Goal: Task Accomplishment & Management: Use online tool/utility

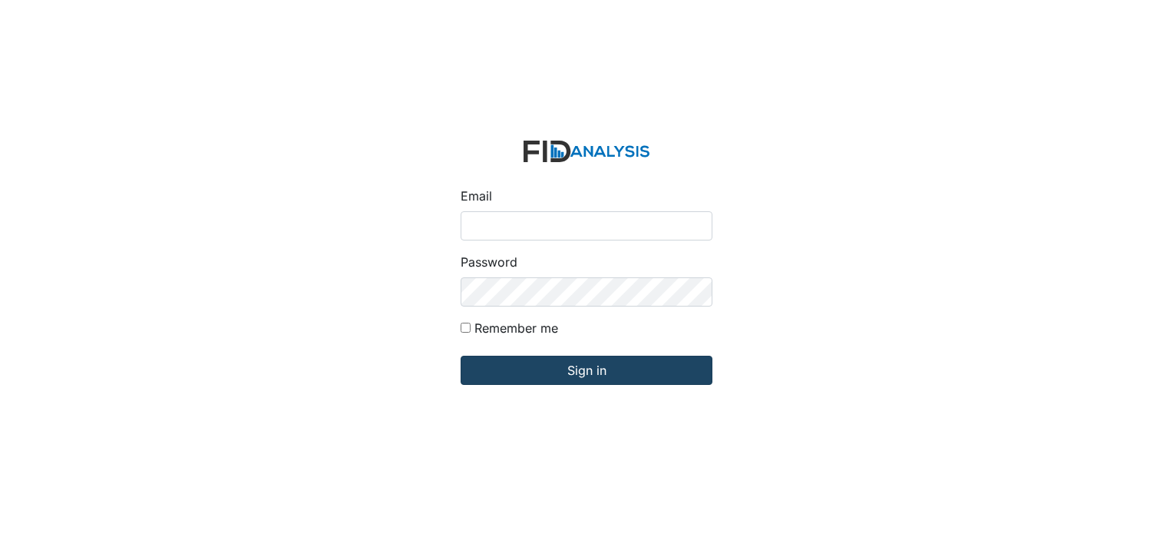
type input "[EMAIL_ADDRESS][DOMAIN_NAME]"
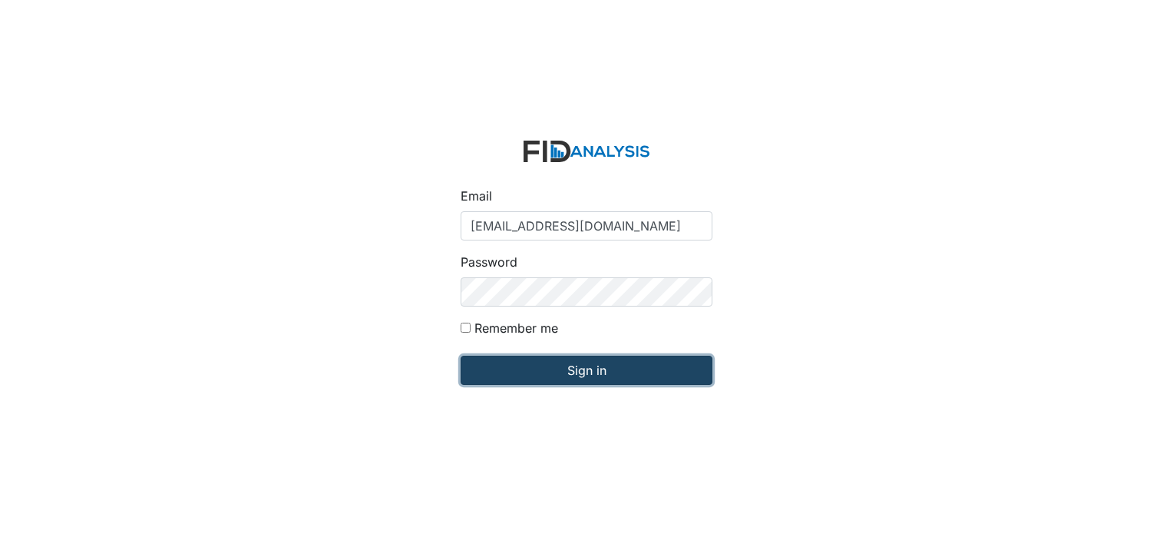
click at [594, 374] on input "Sign in" at bounding box center [587, 370] width 252 height 29
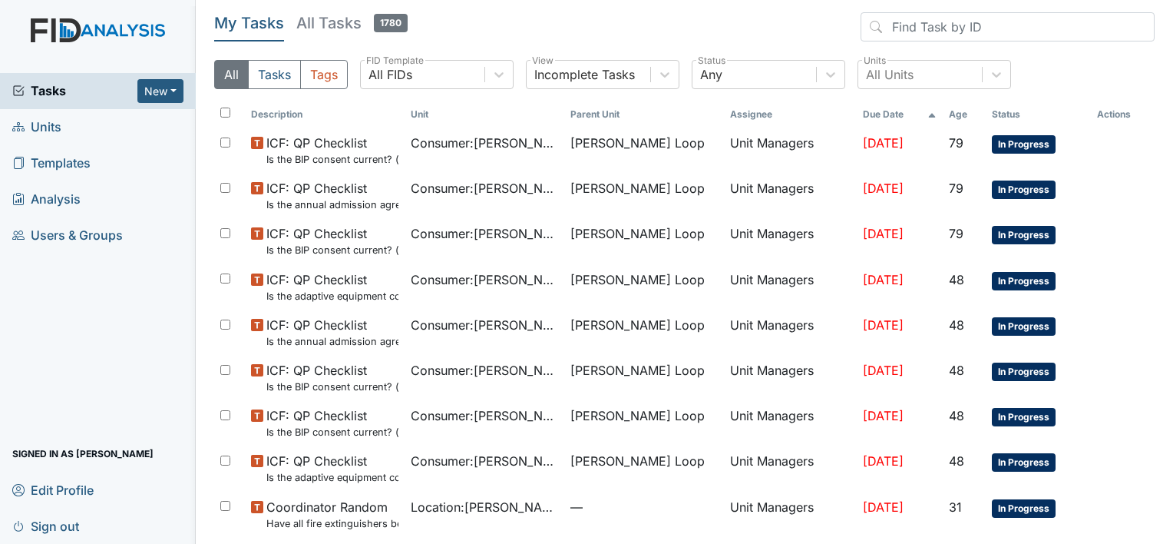
click at [52, 124] on span "Units" at bounding box center [36, 127] width 49 height 24
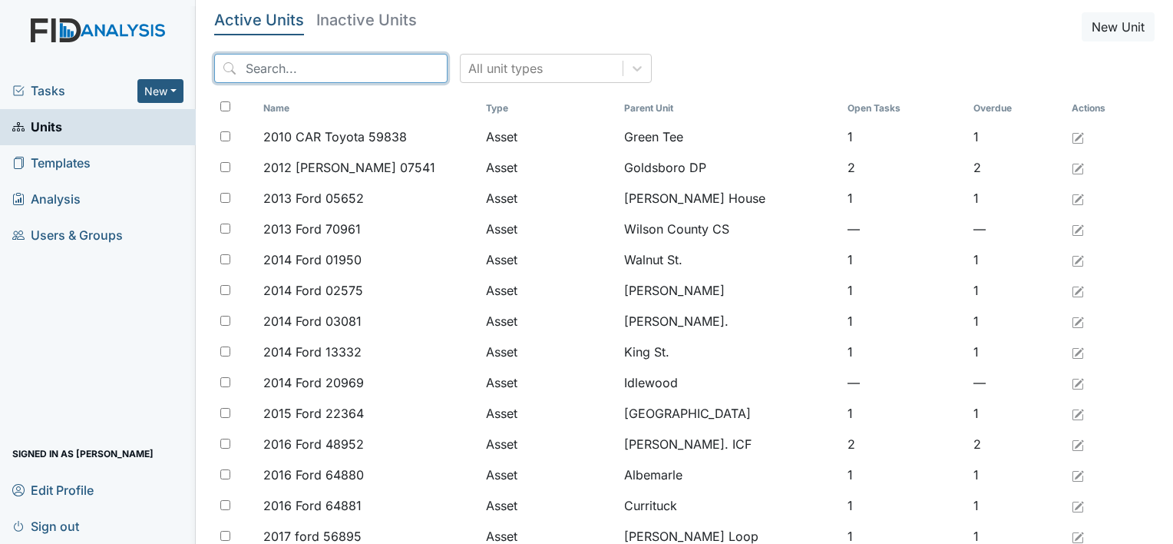
click at [279, 65] on input "search" at bounding box center [330, 68] width 233 height 29
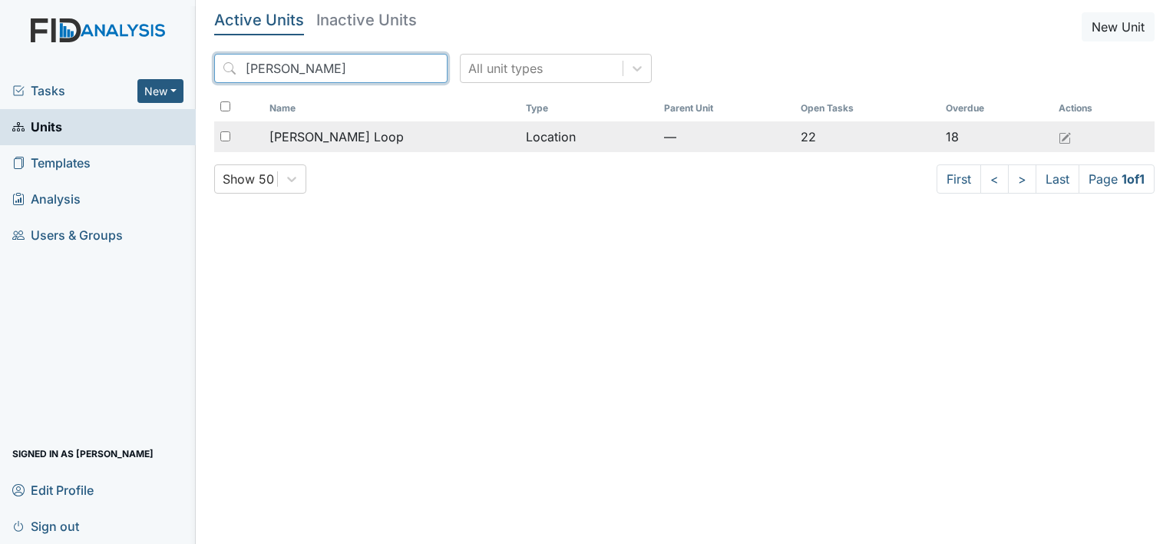
type input "Mckeel"
click at [353, 138] on div "[PERSON_NAME] Loop" at bounding box center [392, 136] width 244 height 18
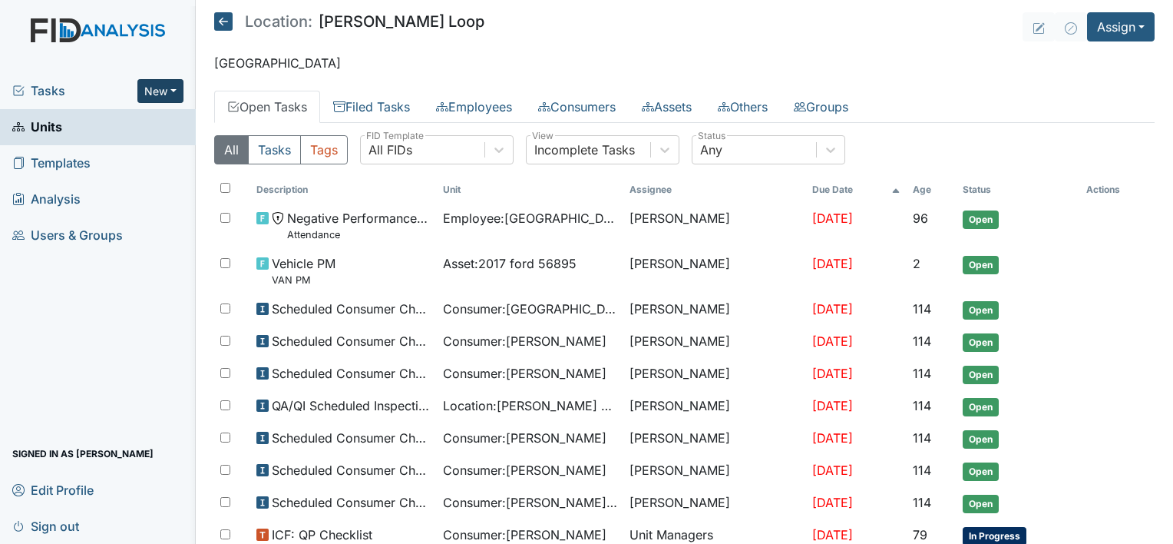
click at [169, 89] on button "New" at bounding box center [160, 91] width 46 height 24
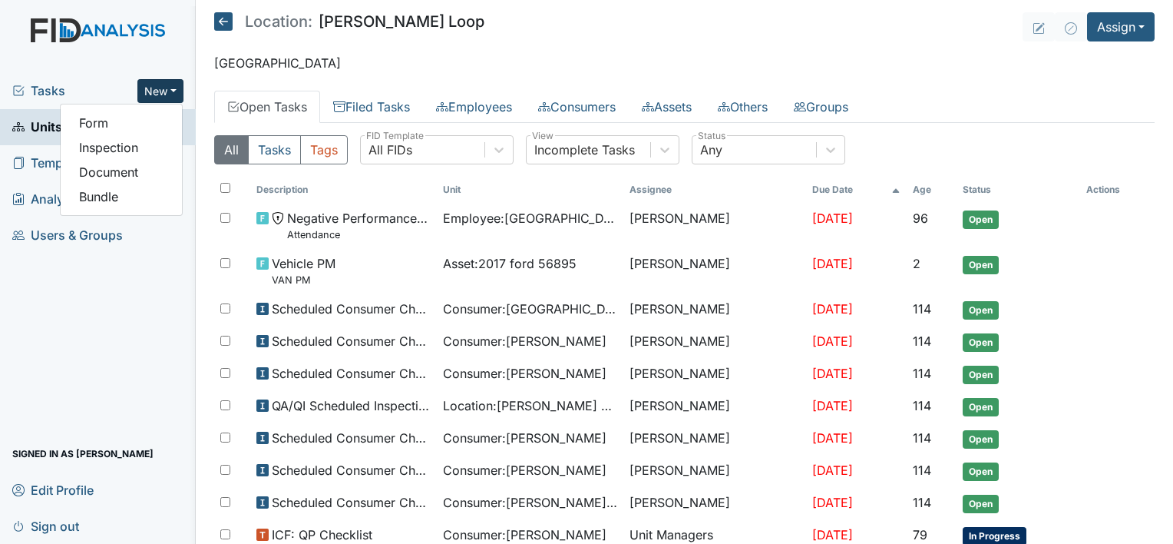
click at [174, 89] on button "New" at bounding box center [160, 91] width 46 height 24
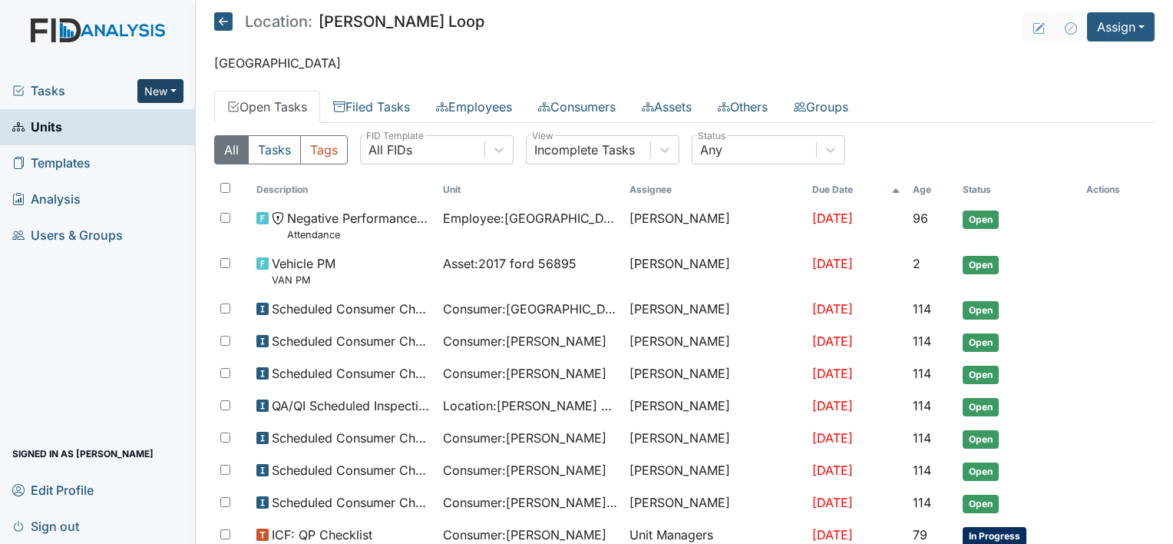
click at [174, 89] on button "New" at bounding box center [160, 91] width 46 height 24
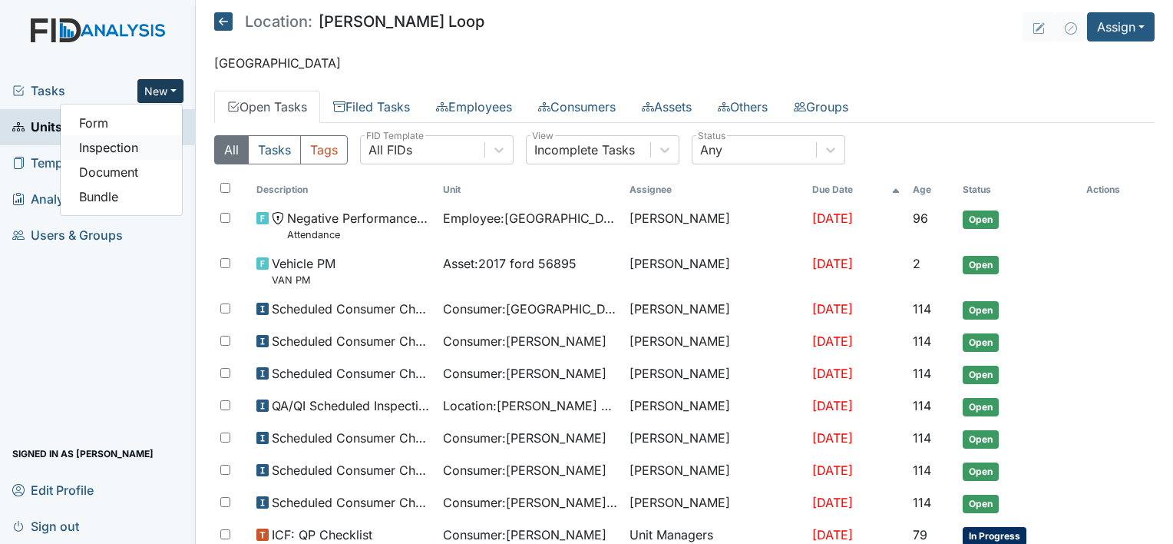
click at [112, 147] on link "Inspection" at bounding box center [121, 147] width 121 height 25
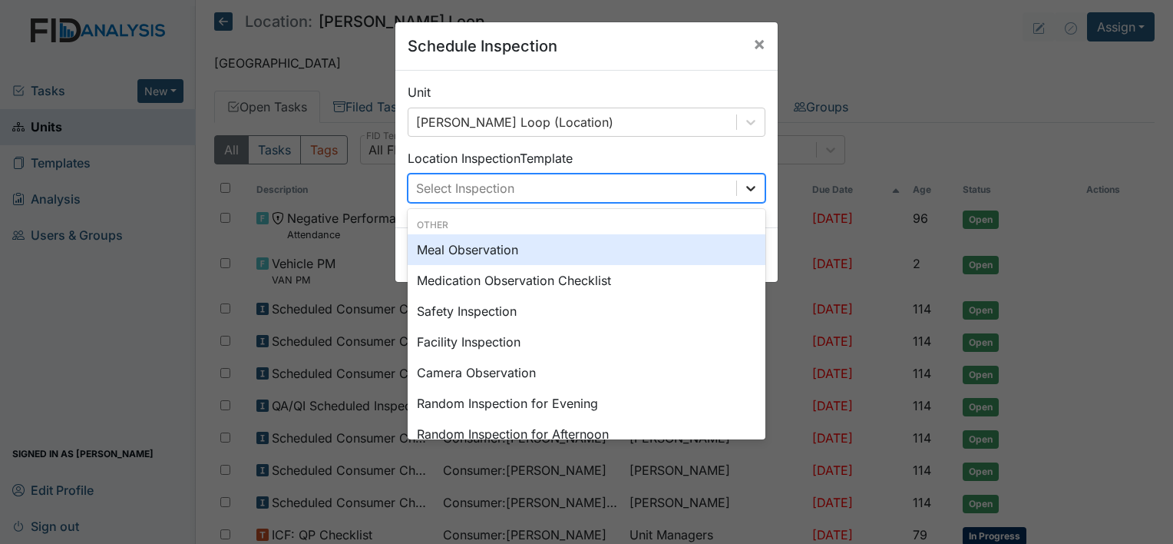
click at [746, 187] on icon at bounding box center [750, 187] width 15 height 15
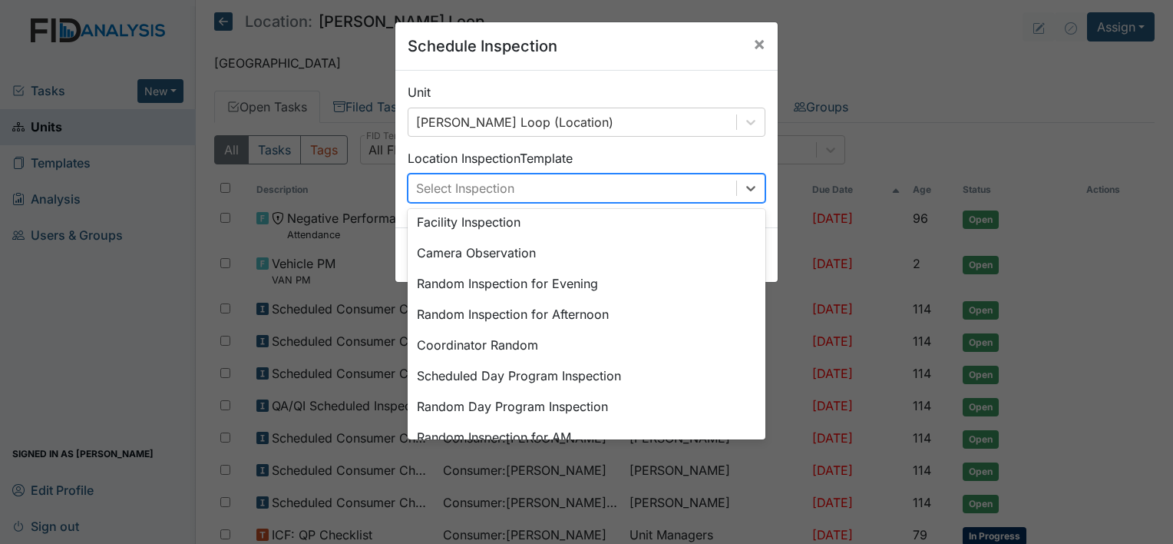
scroll to position [124, 0]
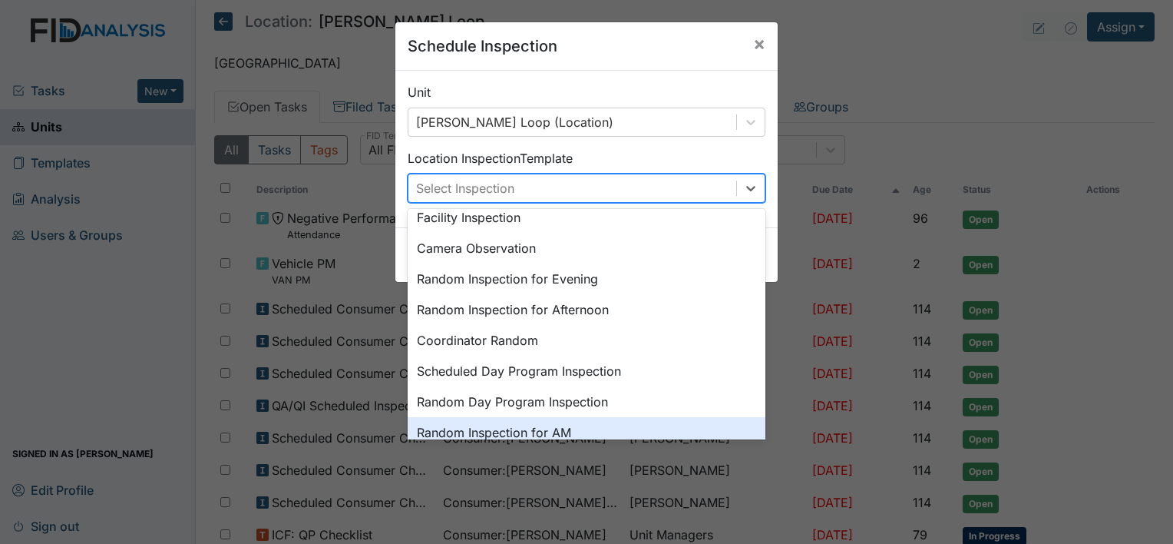
click at [461, 432] on div "Random Inspection for AM" at bounding box center [587, 432] width 358 height 31
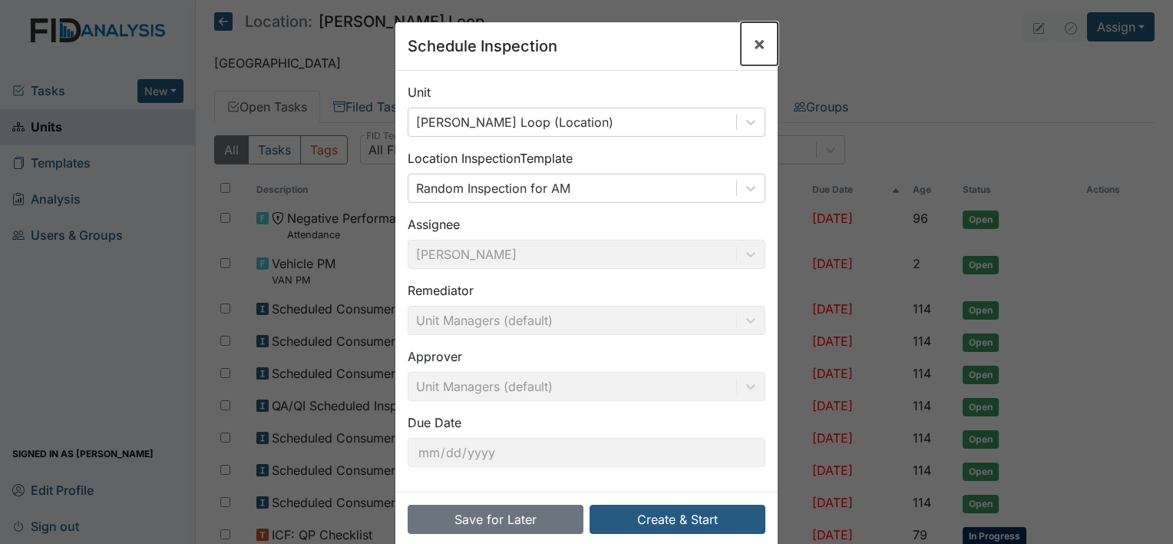
click at [753, 46] on span "×" at bounding box center [759, 43] width 12 height 22
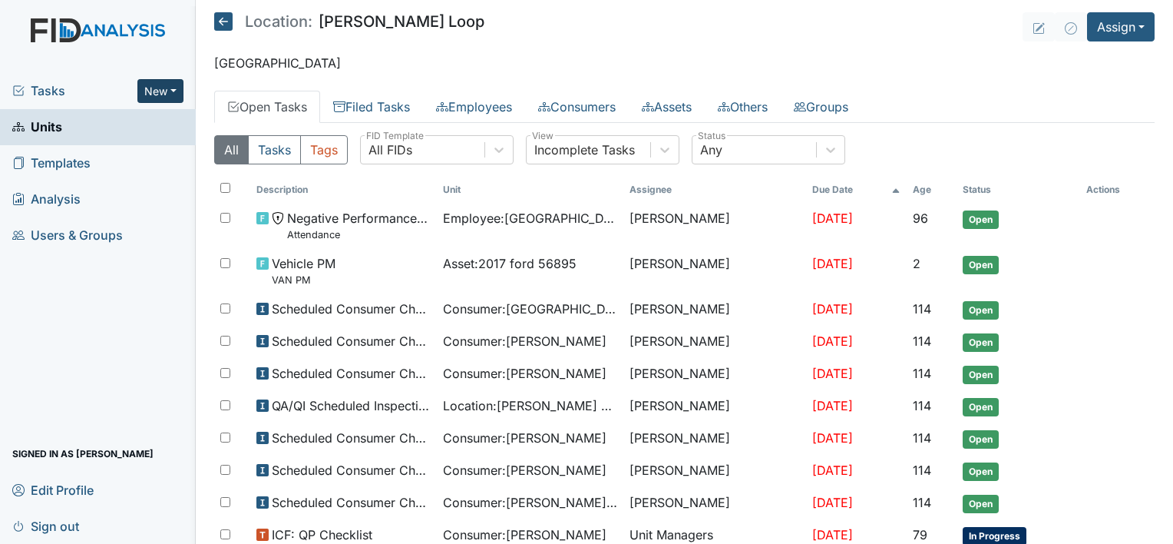
click at [169, 91] on button "New" at bounding box center [160, 91] width 46 height 24
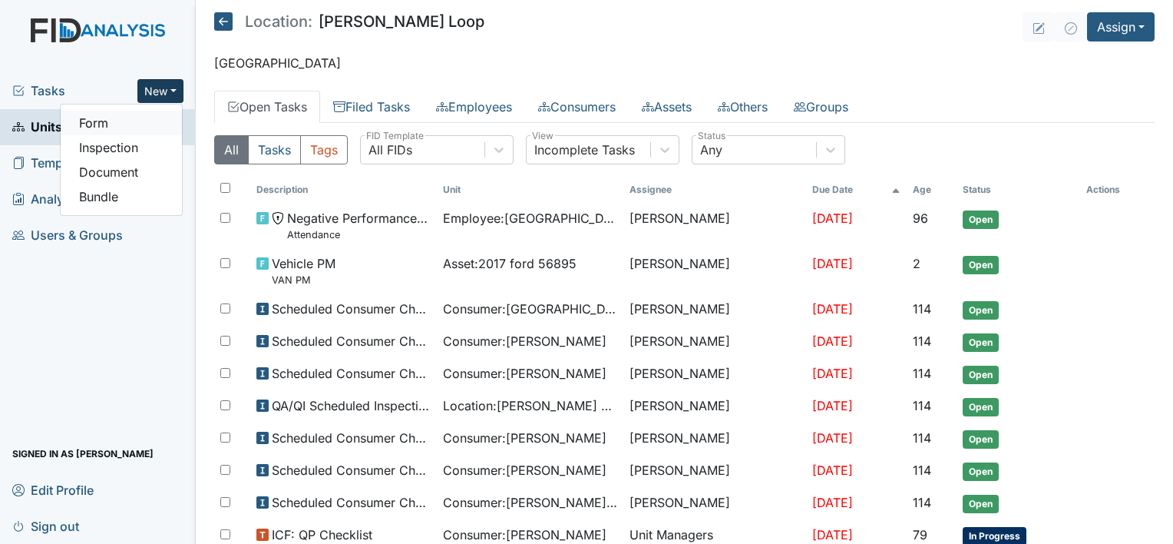
click at [95, 118] on link "Form" at bounding box center [121, 123] width 121 height 25
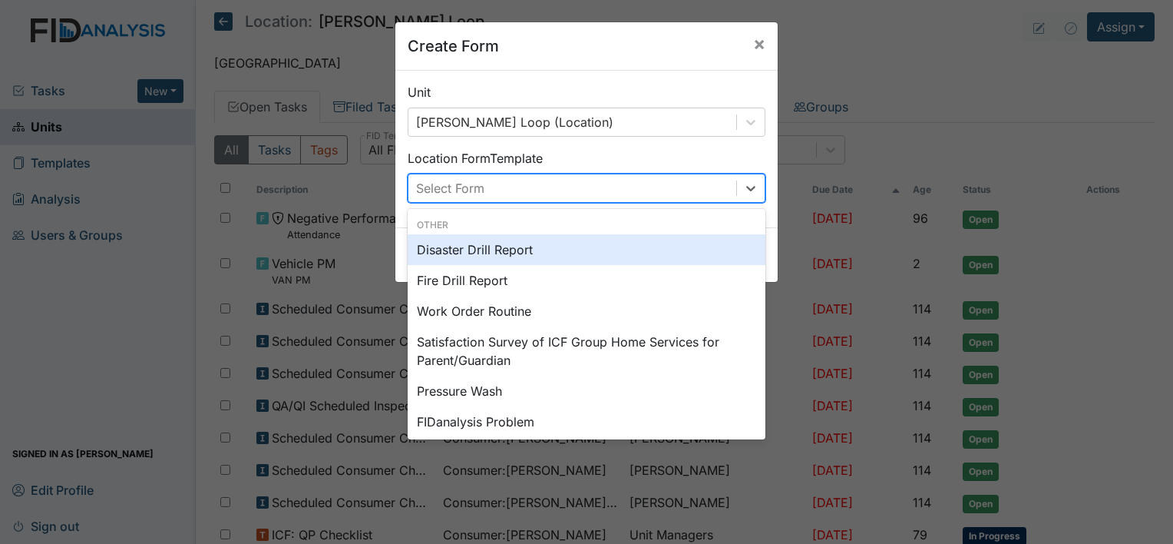
click at [593, 187] on div "Select Form" at bounding box center [573, 188] width 328 height 28
click at [504, 250] on div "Disaster Drill Report" at bounding box center [587, 249] width 358 height 31
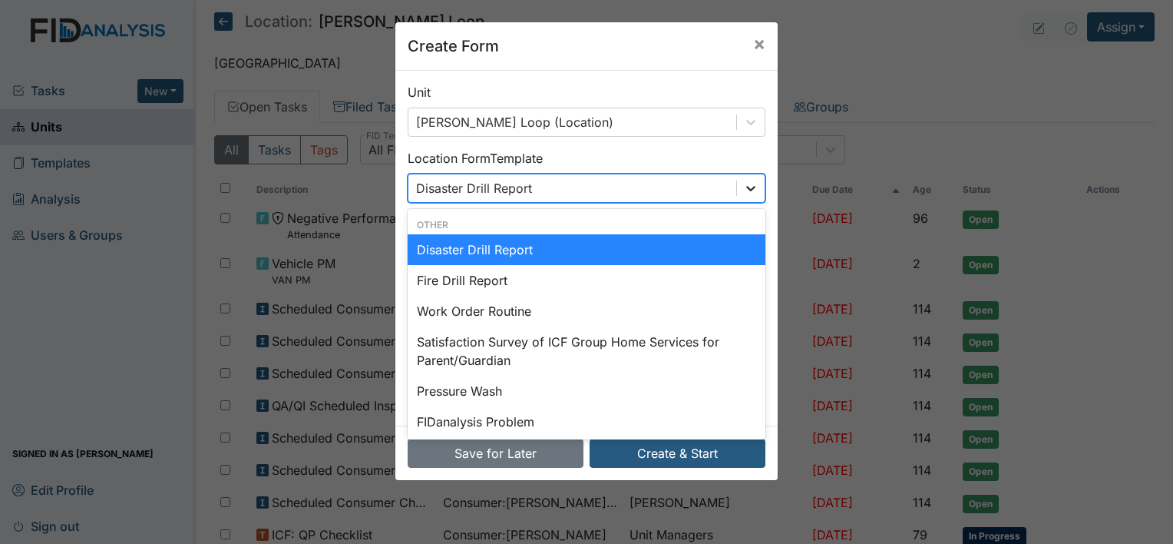
click at [746, 189] on icon at bounding box center [750, 188] width 9 height 5
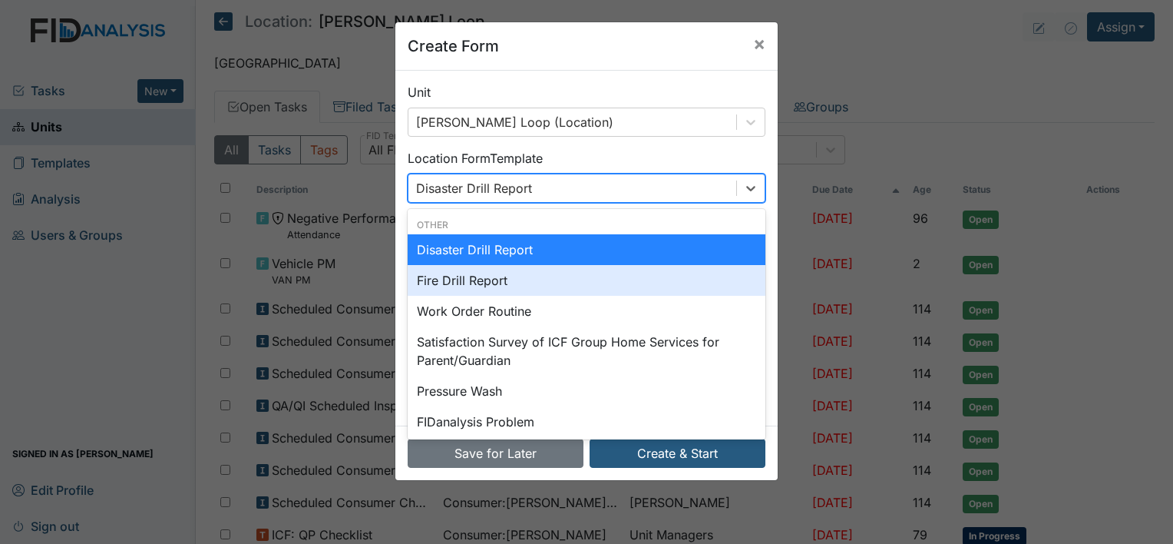
click at [494, 275] on div "Fire Drill Report" at bounding box center [587, 280] width 358 height 31
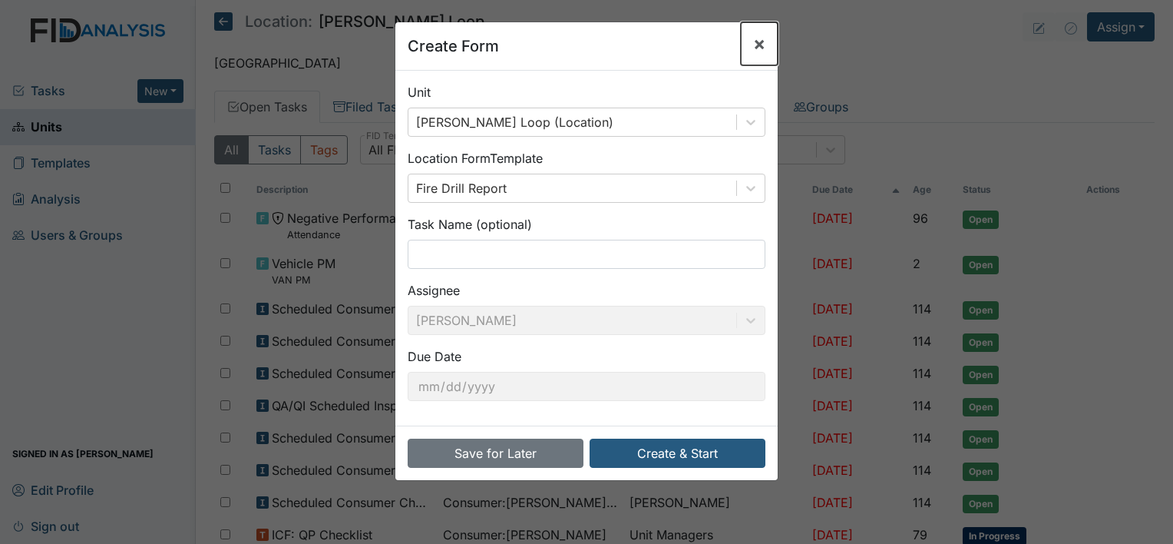
click at [758, 44] on span "×" at bounding box center [759, 43] width 12 height 22
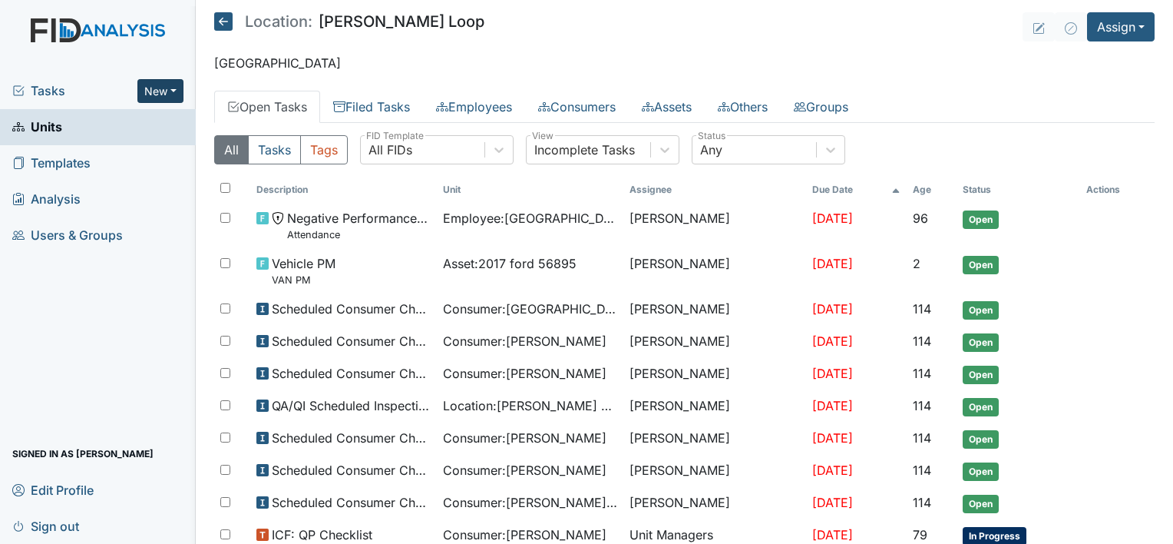
click at [172, 90] on button "New" at bounding box center [160, 91] width 46 height 24
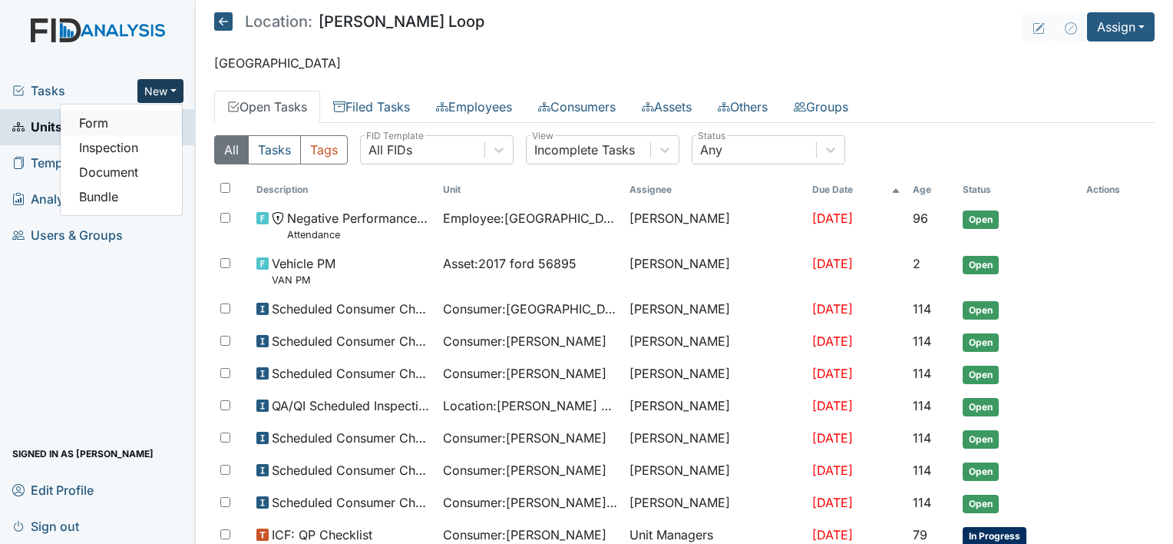
click at [113, 123] on link "Form" at bounding box center [121, 123] width 121 height 25
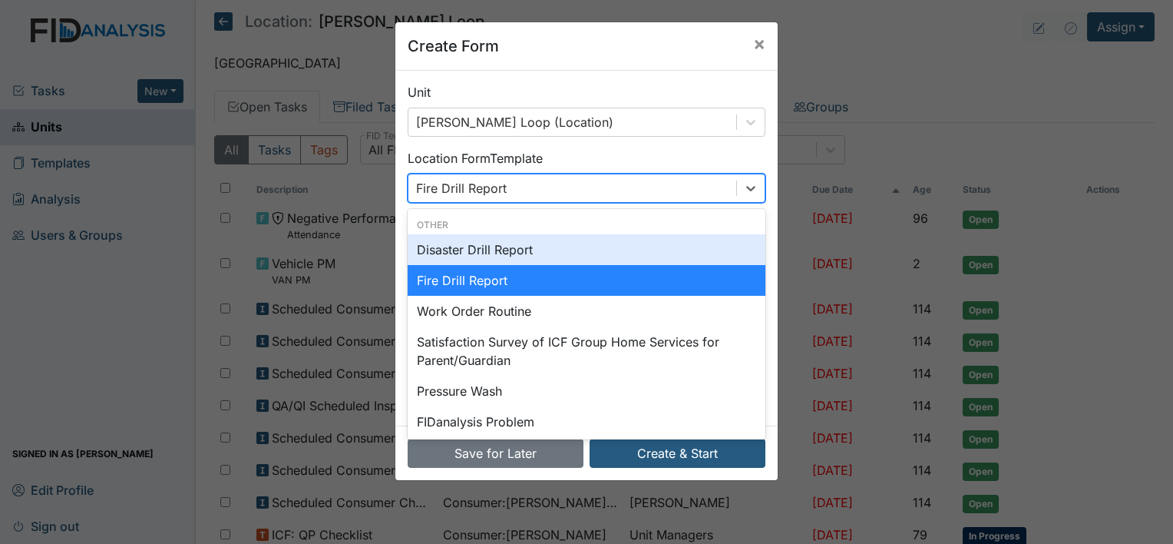
click at [562, 184] on div "Fire Drill Report" at bounding box center [573, 188] width 328 height 28
click at [504, 250] on div "Disaster Drill Report" at bounding box center [587, 249] width 358 height 31
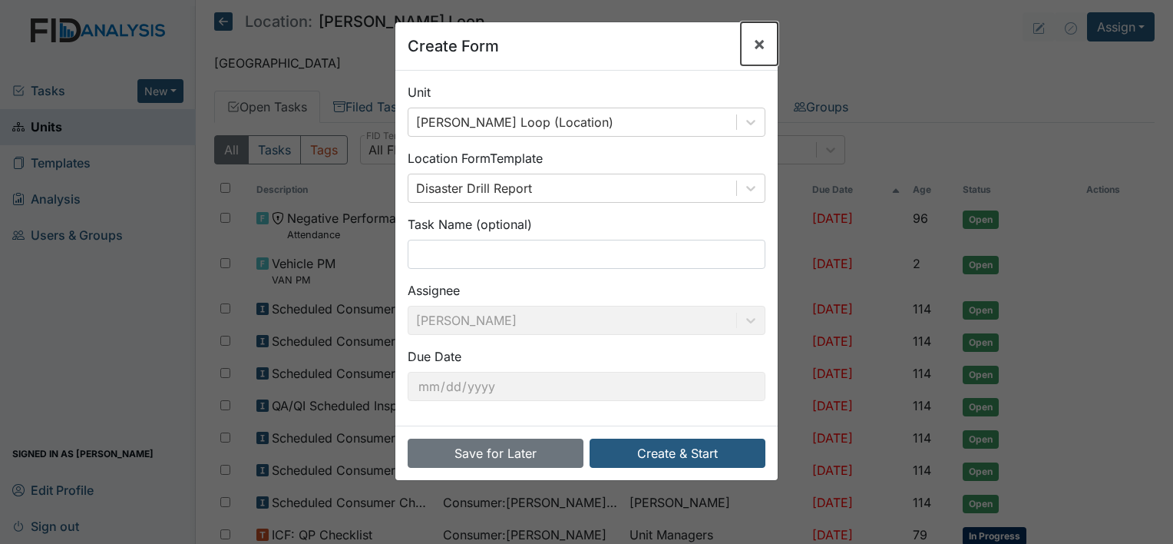
click at [753, 46] on span "×" at bounding box center [759, 43] width 12 height 22
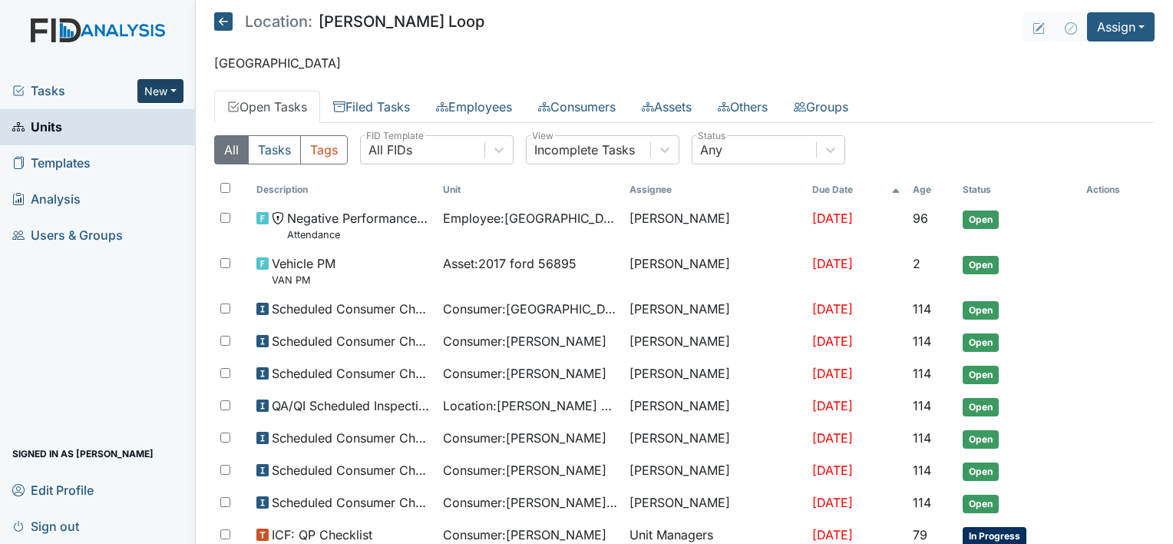
click at [175, 91] on button "New" at bounding box center [160, 91] width 46 height 24
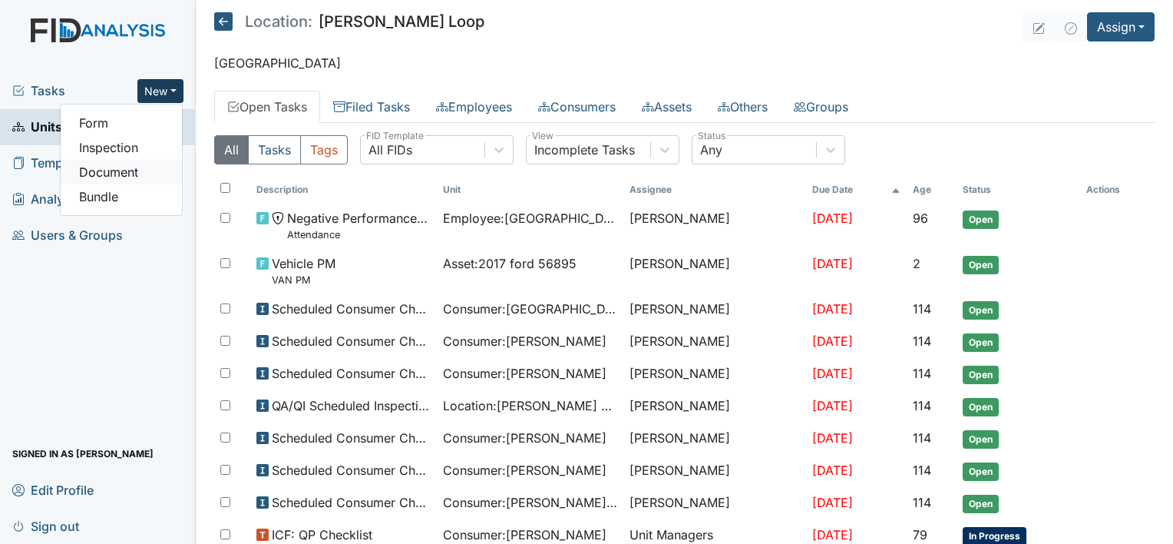
click at [137, 173] on link "Document" at bounding box center [121, 172] width 121 height 25
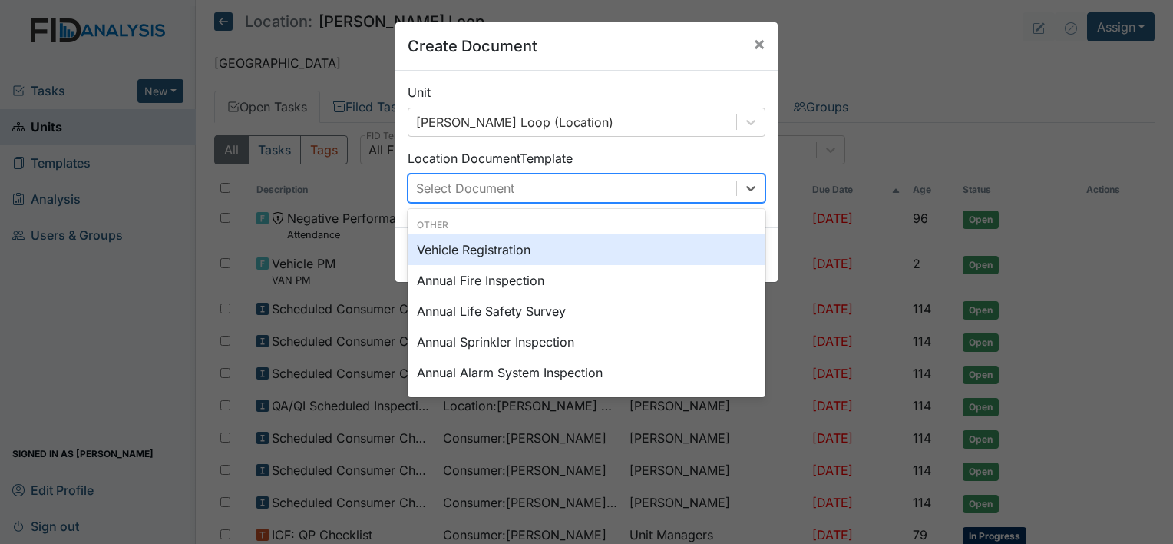
click at [523, 190] on div "Select Document" at bounding box center [573, 188] width 328 height 28
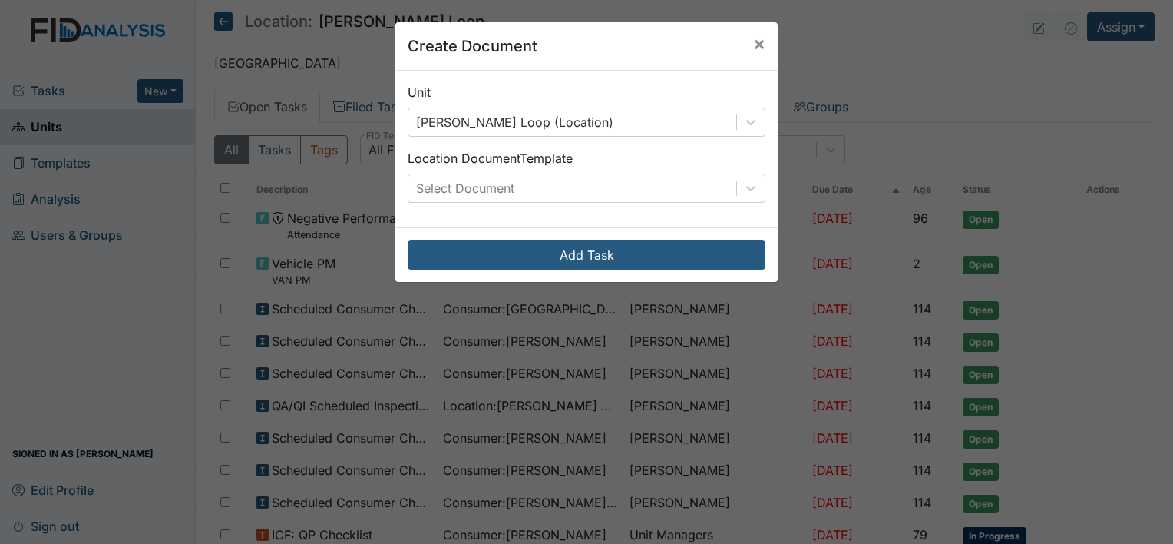
click at [713, 158] on div "Location Document Template Select Document" at bounding box center [587, 176] width 358 height 54
click at [755, 41] on span "×" at bounding box center [759, 43] width 12 height 22
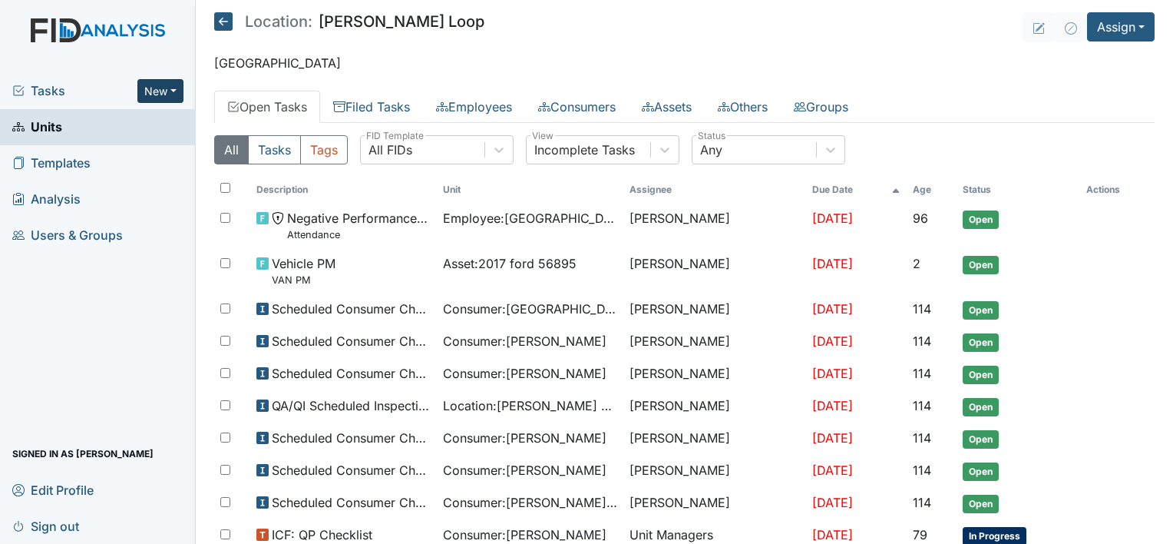
click at [177, 95] on button "New" at bounding box center [160, 91] width 46 height 24
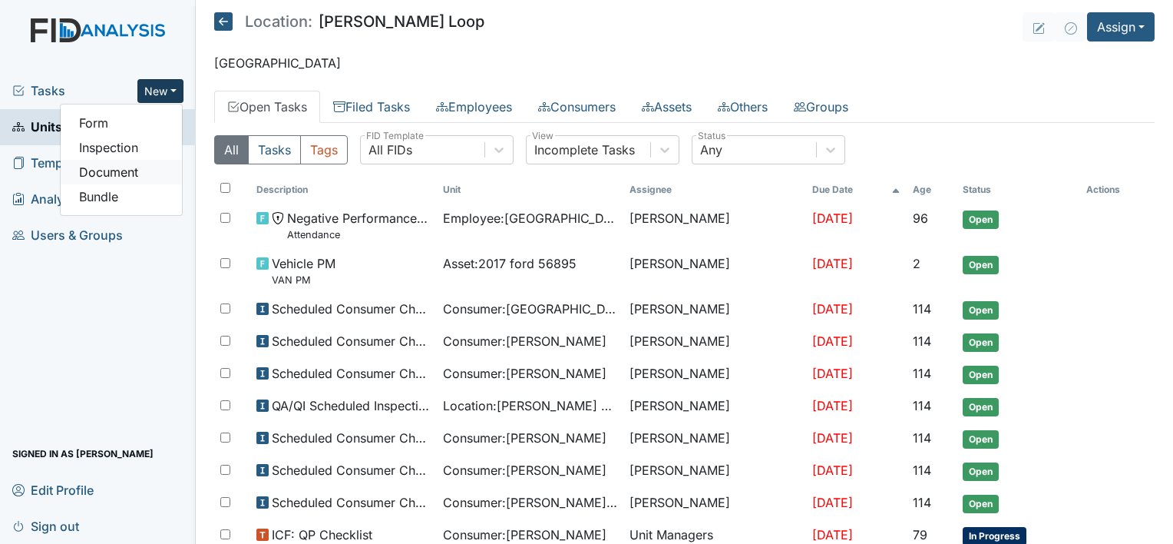
click at [129, 174] on link "Document" at bounding box center [121, 172] width 121 height 25
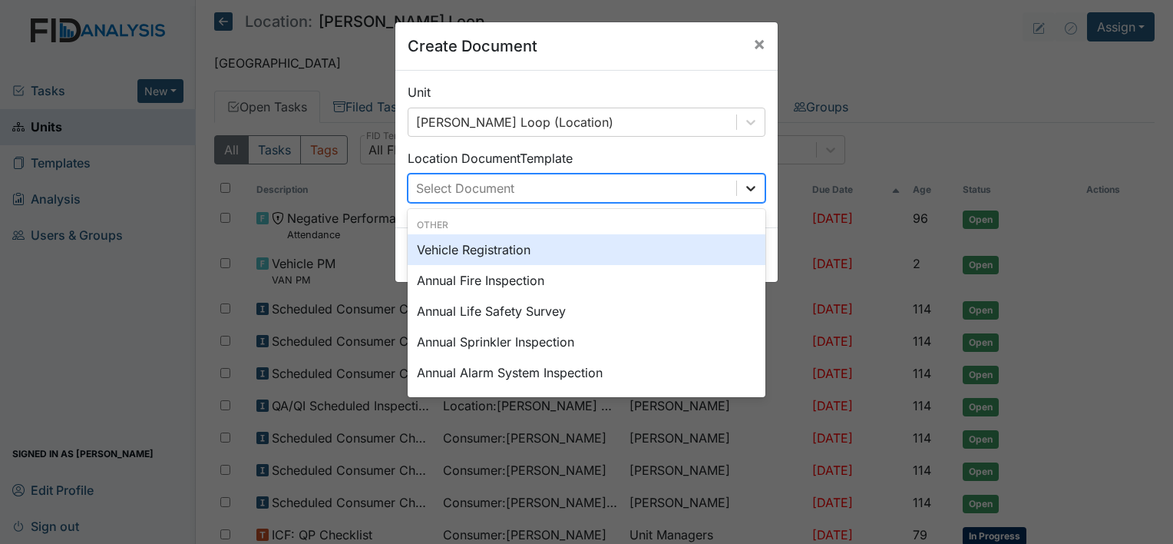
click at [743, 187] on icon at bounding box center [750, 187] width 15 height 15
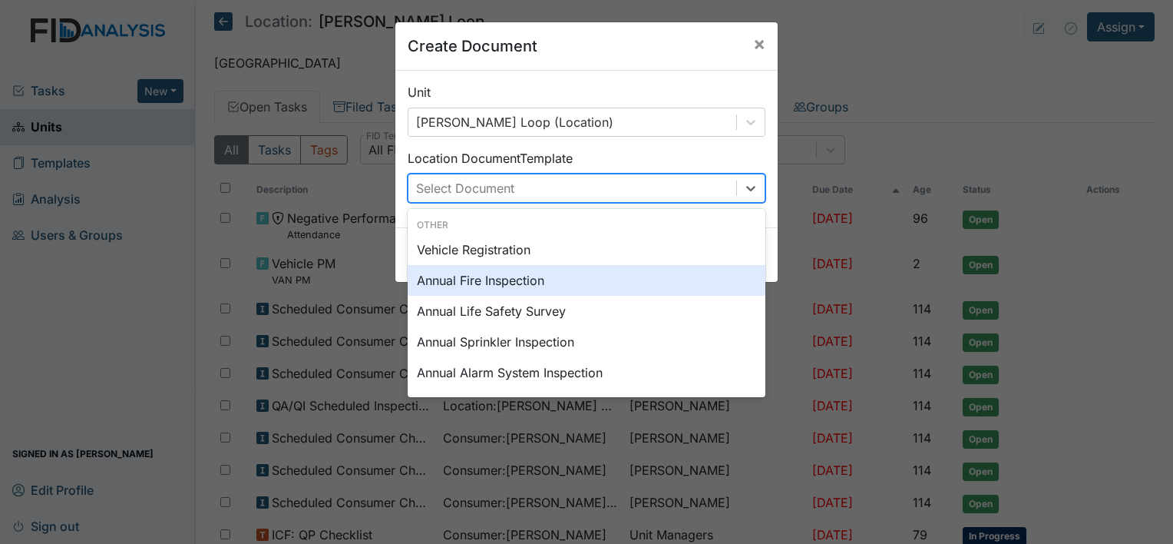
click at [463, 283] on div "Annual Fire Inspection" at bounding box center [587, 280] width 358 height 31
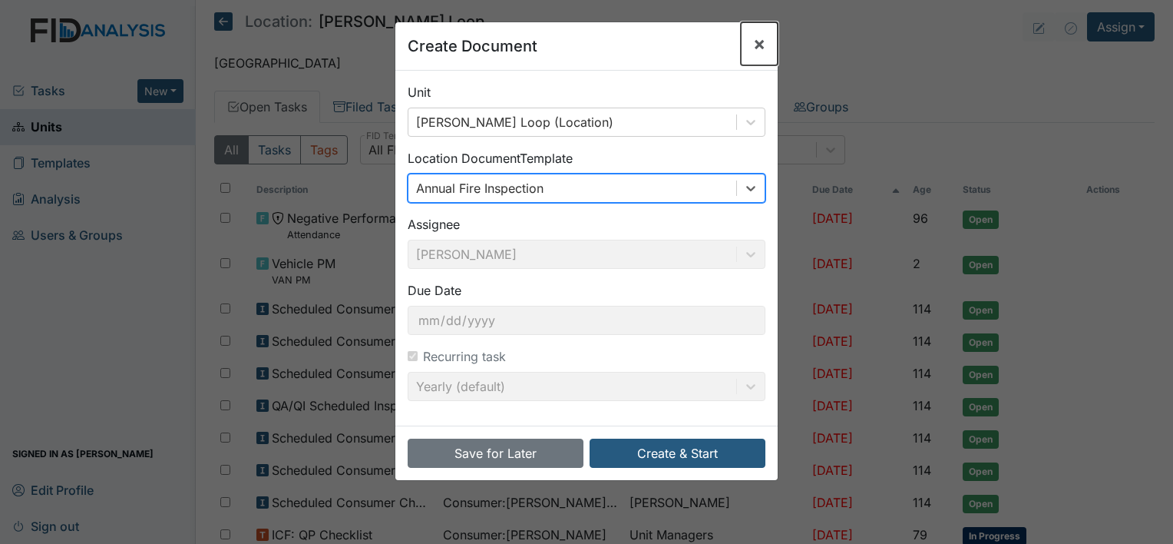
click at [754, 45] on span "×" at bounding box center [759, 43] width 12 height 22
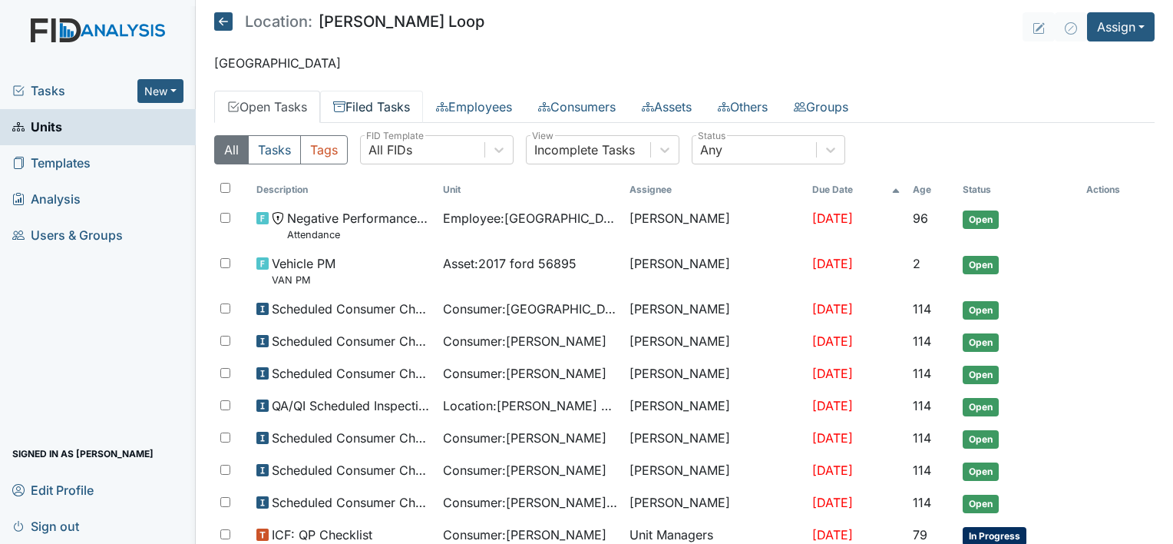
click at [360, 106] on link "Filed Tasks" at bounding box center [371, 107] width 103 height 32
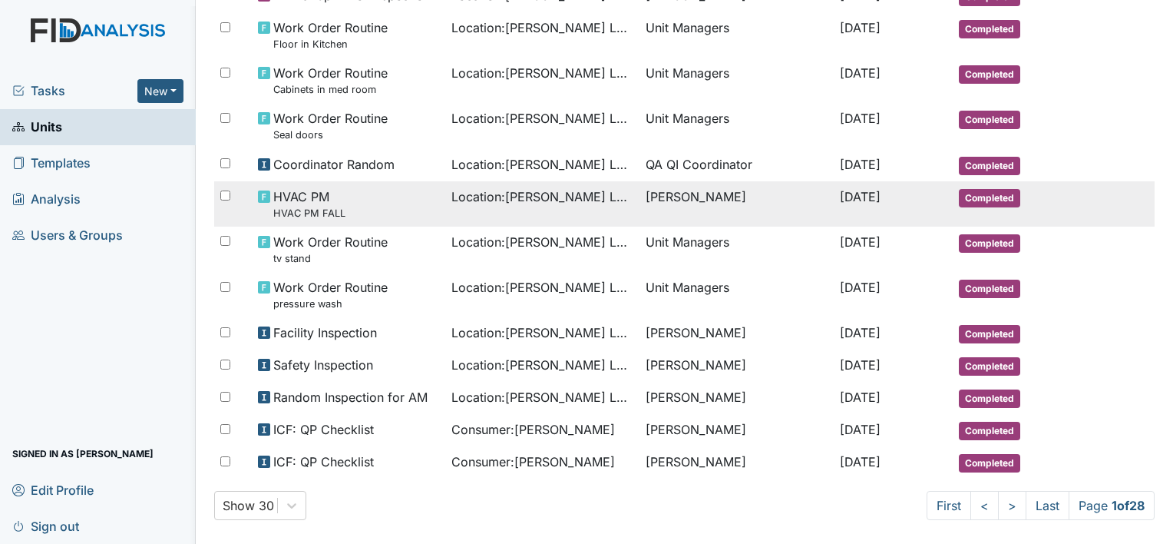
scroll to position [838, 0]
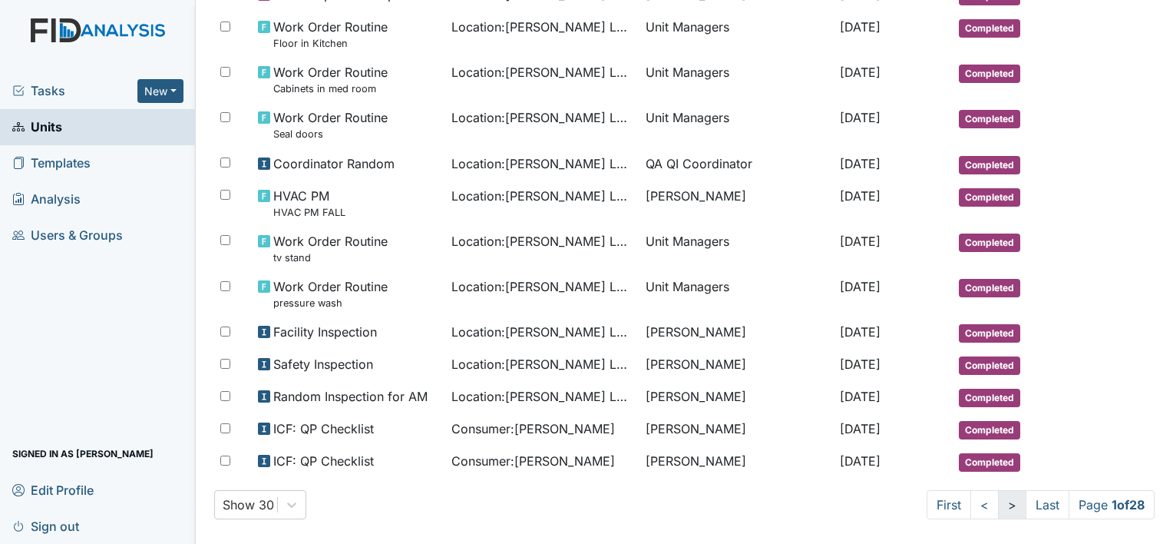
click at [998, 490] on link ">" at bounding box center [1012, 504] width 28 height 29
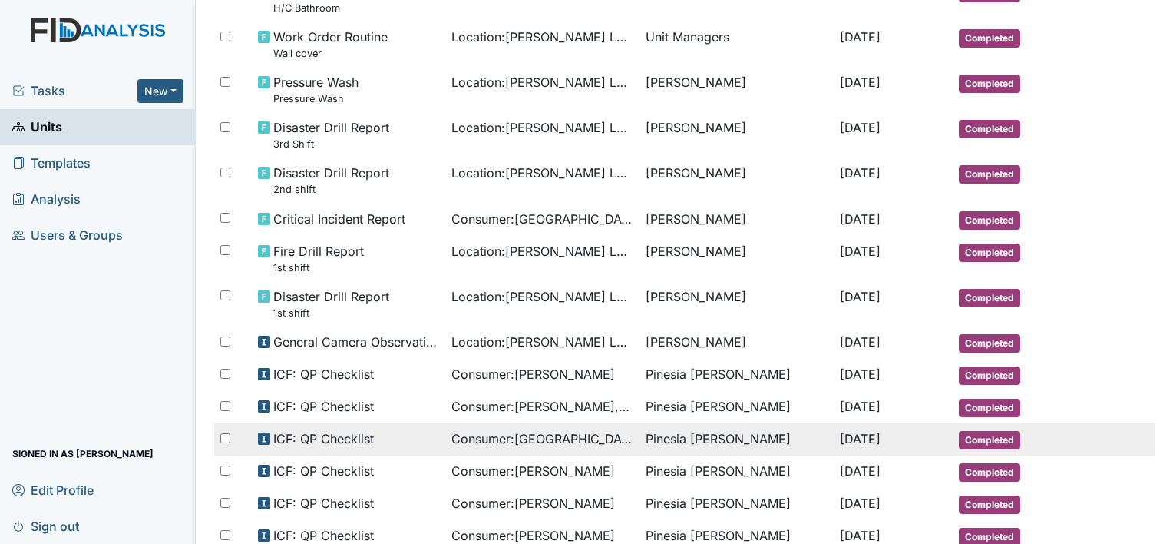
scroll to position [684, 0]
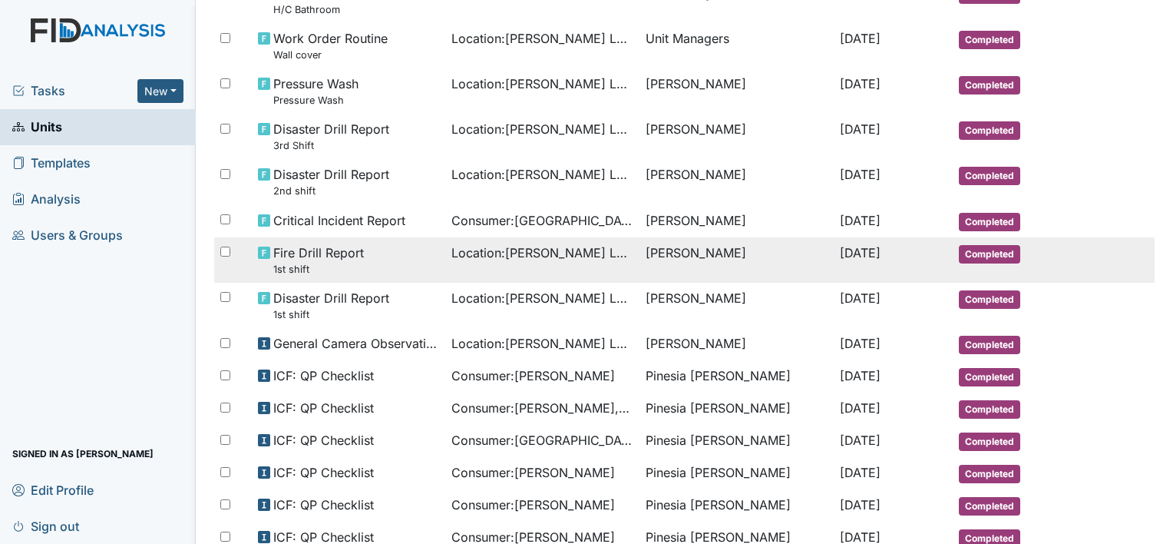
click at [357, 246] on span "Fire Drill Report 1st shift" at bounding box center [318, 259] width 91 height 33
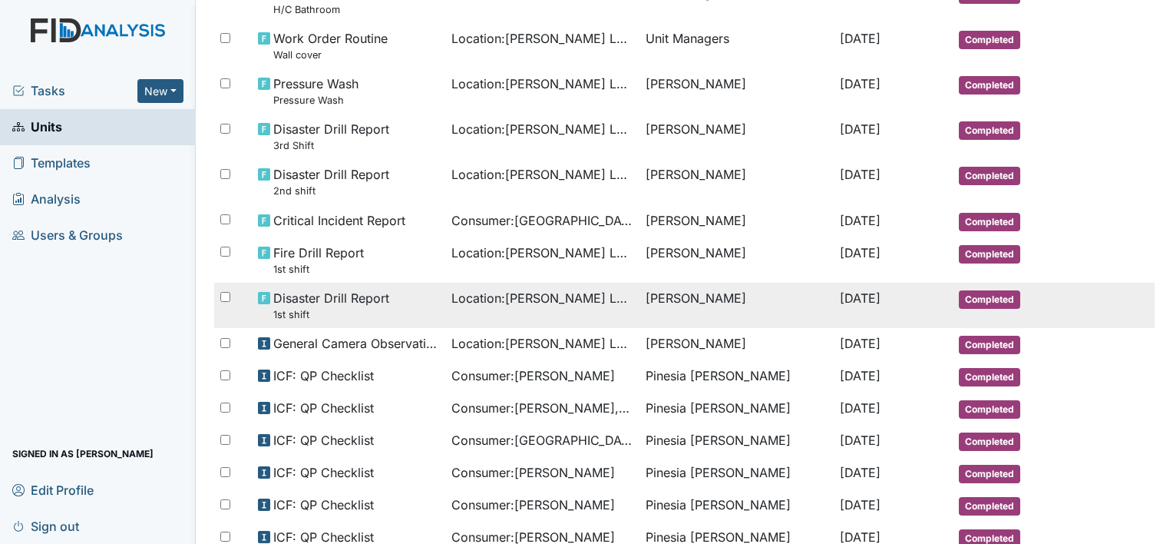
click at [344, 292] on span "Disaster Drill Report 1st shift" at bounding box center [331, 305] width 116 height 33
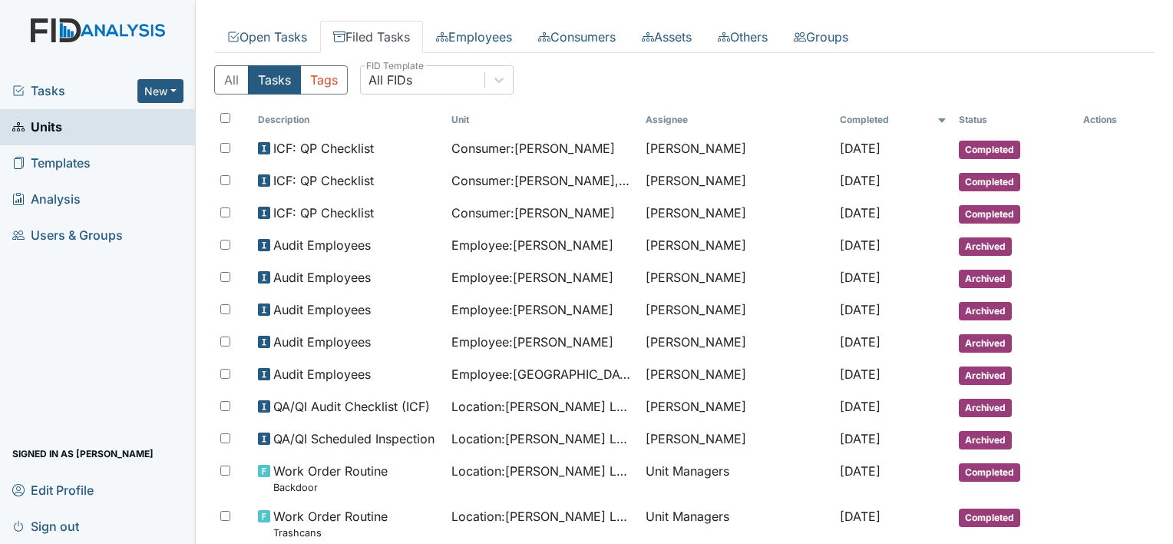
scroll to position [0, 0]
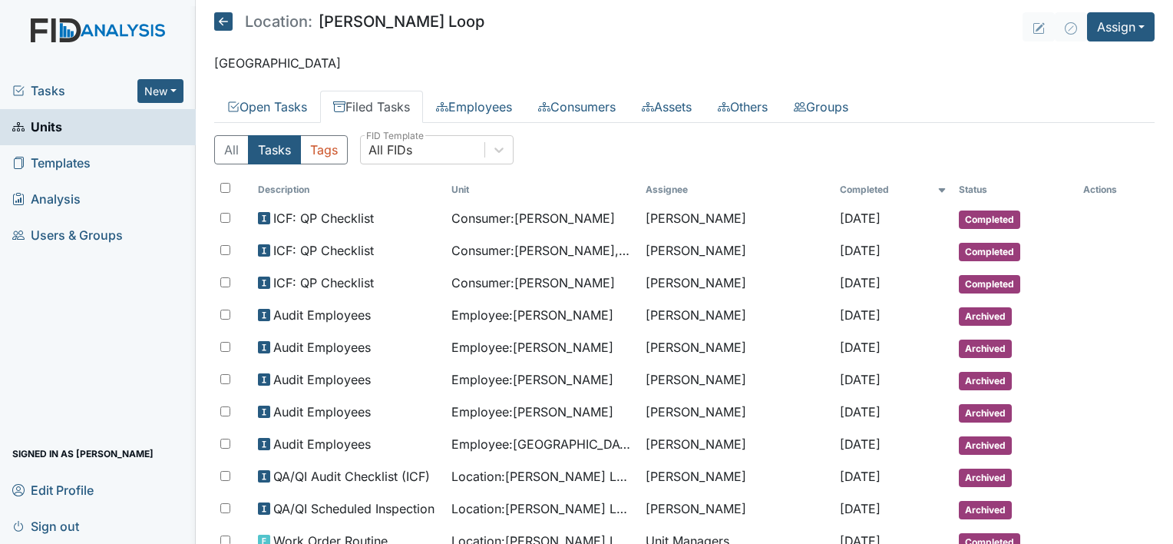
click at [533, 42] on main "Location: McKeel Loop Assign Assign Form Assign Inspection Assign Document Assi…" at bounding box center [685, 272] width 978 height 544
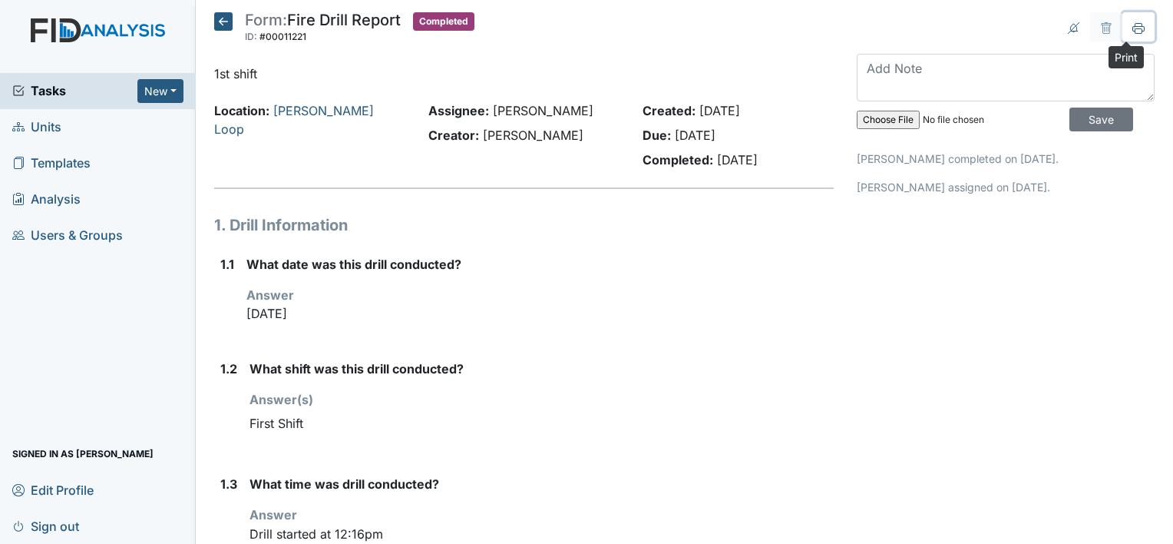
click at [1133, 30] on icon at bounding box center [1139, 28] width 12 height 12
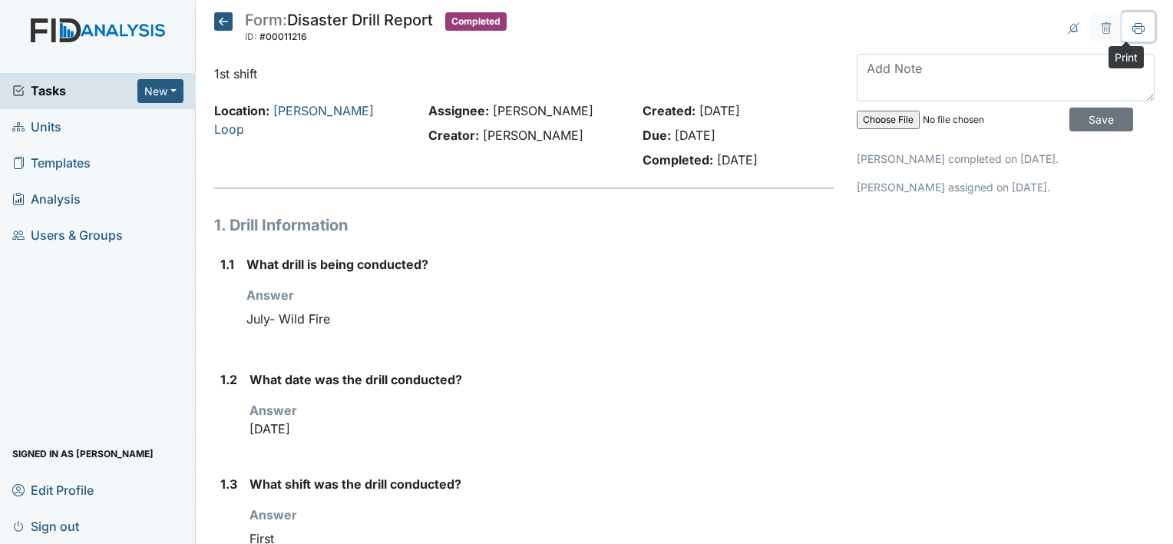
click at [1133, 25] on icon at bounding box center [1139, 28] width 12 height 12
